Goal: Information Seeking & Learning: Learn about a topic

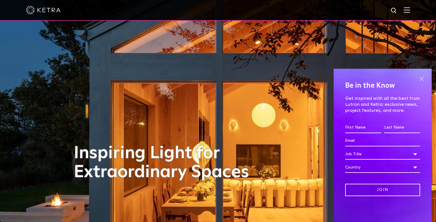
click at [421, 79] on span at bounding box center [421, 79] width 9 height 9
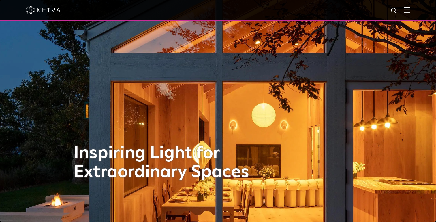
click at [411, 10] on div at bounding box center [218, 10] width 436 height 21
click at [407, 10] on img at bounding box center [406, 9] width 6 height 5
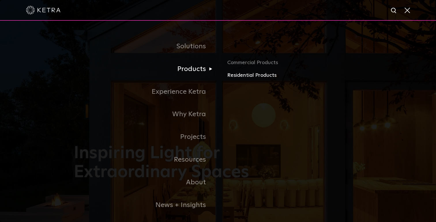
click at [243, 73] on link "Residential Products" at bounding box center [294, 75] width 135 height 8
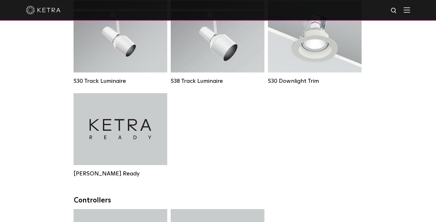
scroll to position [479, 0]
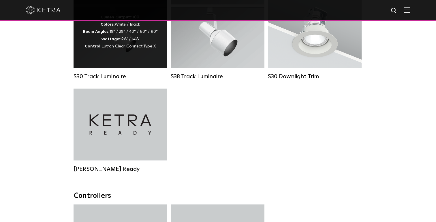
click at [112, 48] on span "Lutron Clear Connect Type X" at bounding box center [128, 46] width 54 height 4
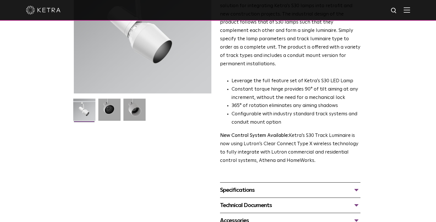
scroll to position [89, 0]
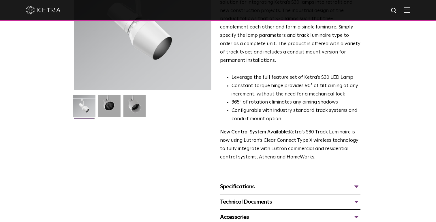
click at [300, 182] on div "Specifications" at bounding box center [290, 186] width 140 height 9
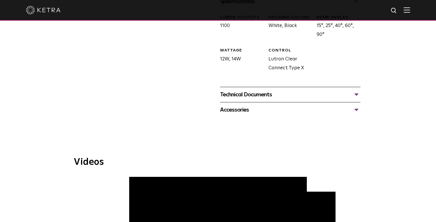
scroll to position [293, 0]
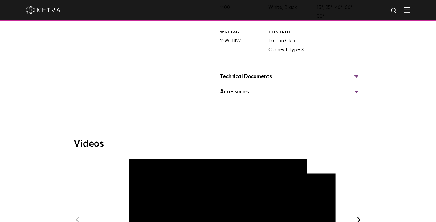
click at [239, 72] on div "Technical Documents" at bounding box center [290, 76] width 140 height 9
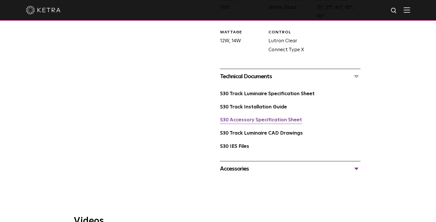
click at [233, 118] on link "S30 Accessory Specification Sheet" at bounding box center [261, 120] width 82 height 5
click at [255, 90] on div "S30 Track Luminaire Specification Sheet" at bounding box center [290, 96] width 140 height 13
click at [251, 92] on link "S30 Track Luminaire Specification Sheet" at bounding box center [267, 94] width 94 height 5
